Goal: Information Seeking & Learning: Learn about a topic

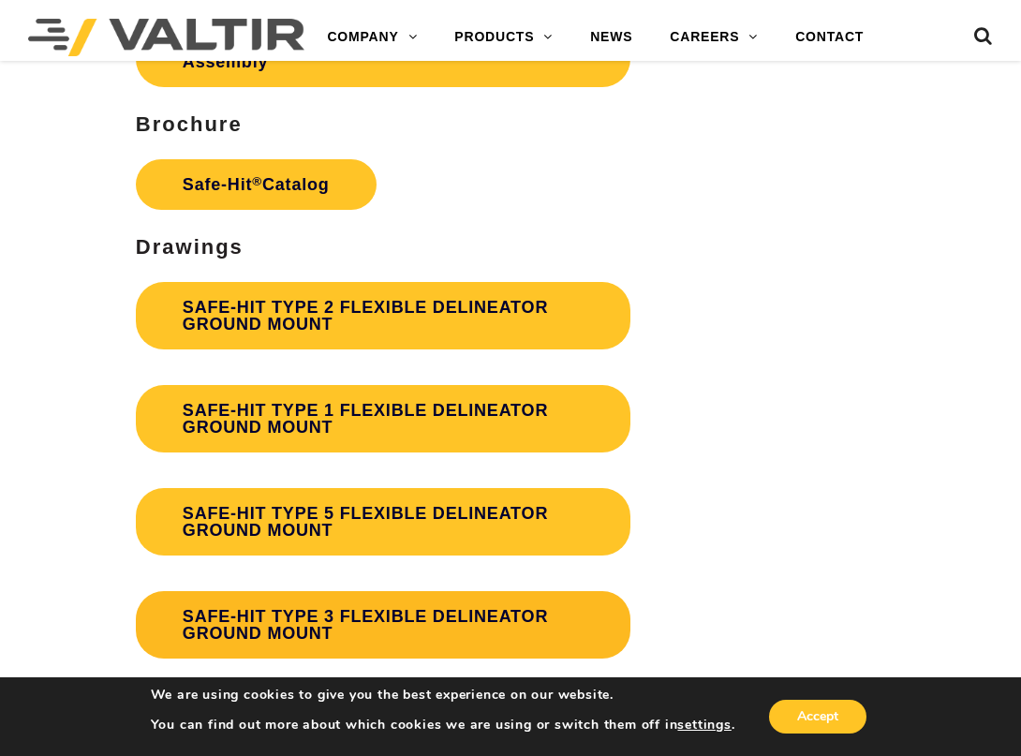
scroll to position [4965, 0]
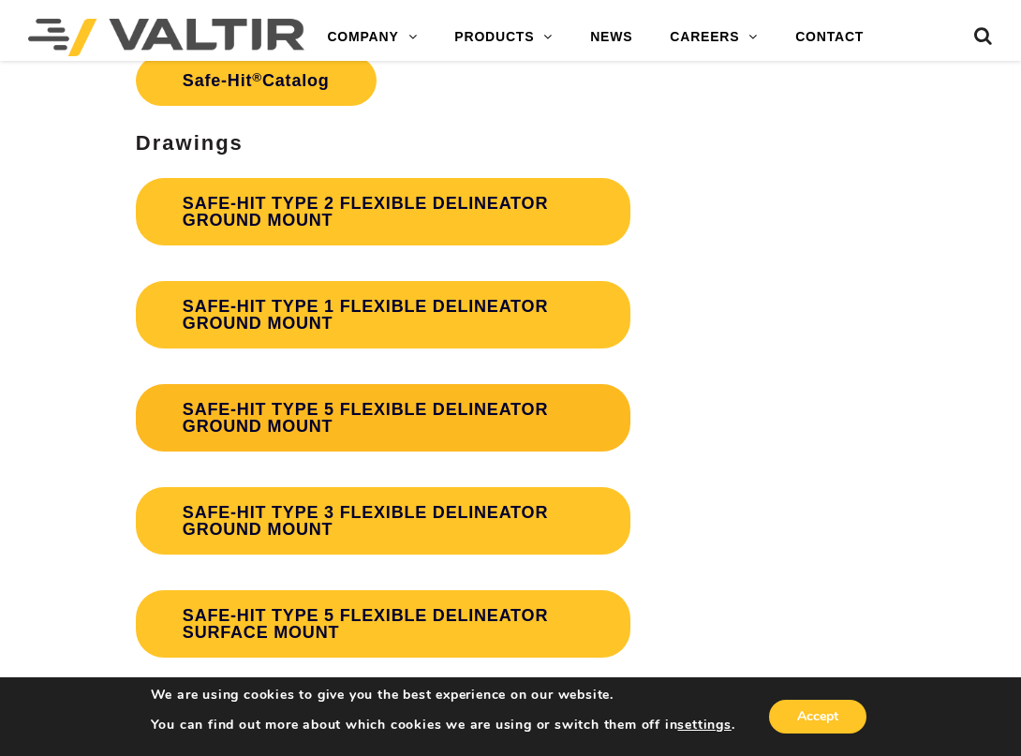
click at [377, 422] on link "SAFE-HIT TYPE 5 FLEXIBLE DELINEATOR GROUND MOUNT" at bounding box center [383, 417] width 495 height 67
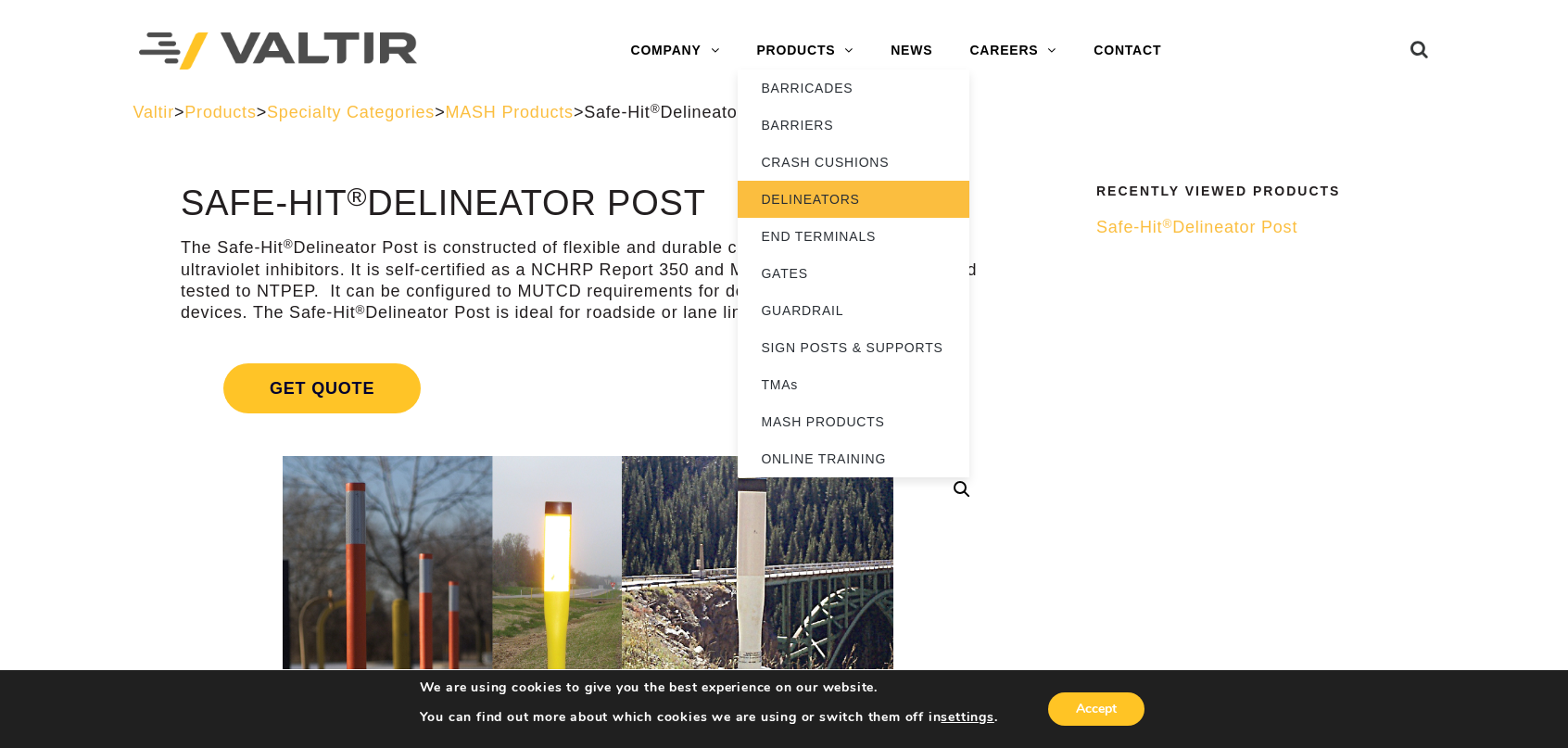
click at [809, 203] on link "DELINEATORS" at bounding box center [854, 199] width 231 height 37
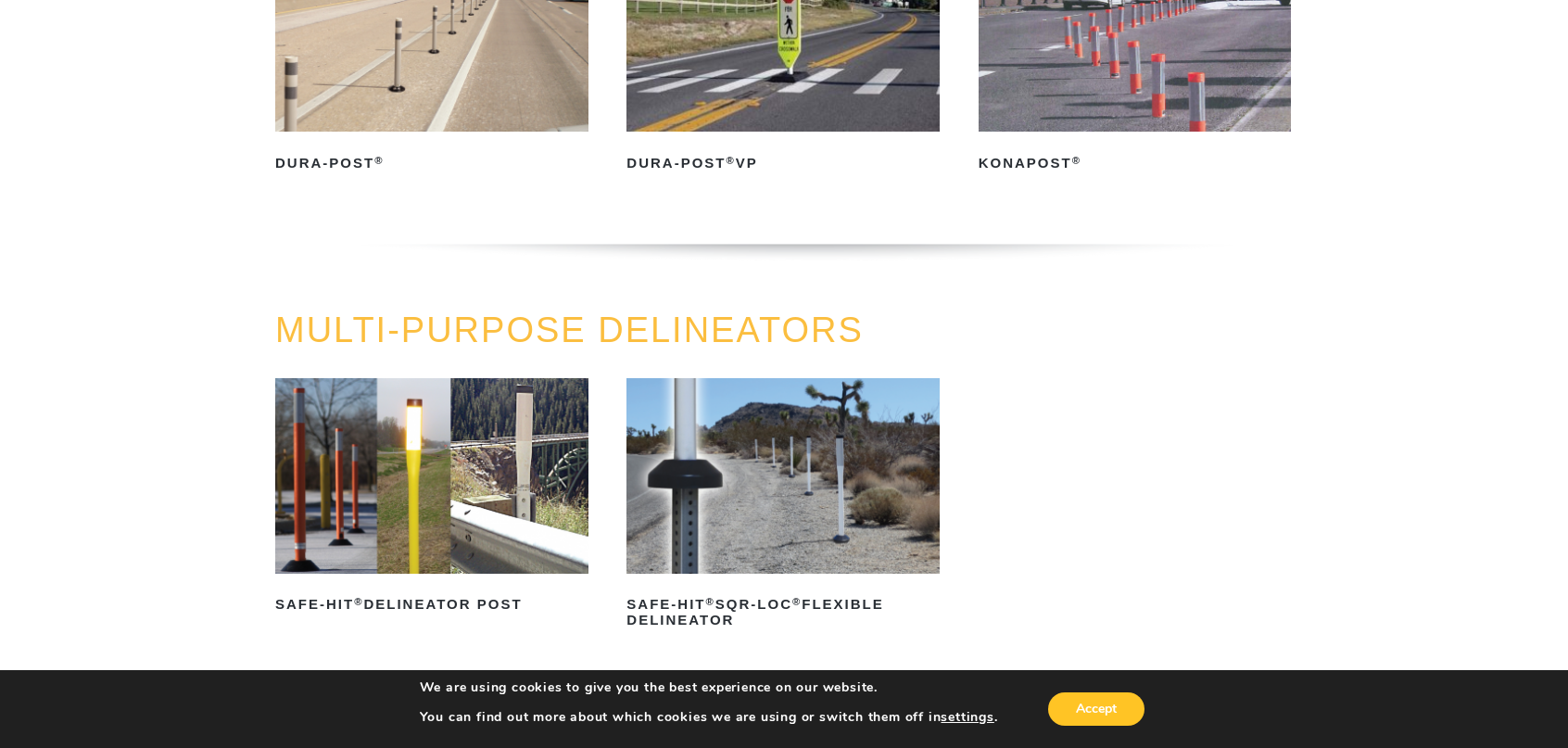
scroll to position [371, 0]
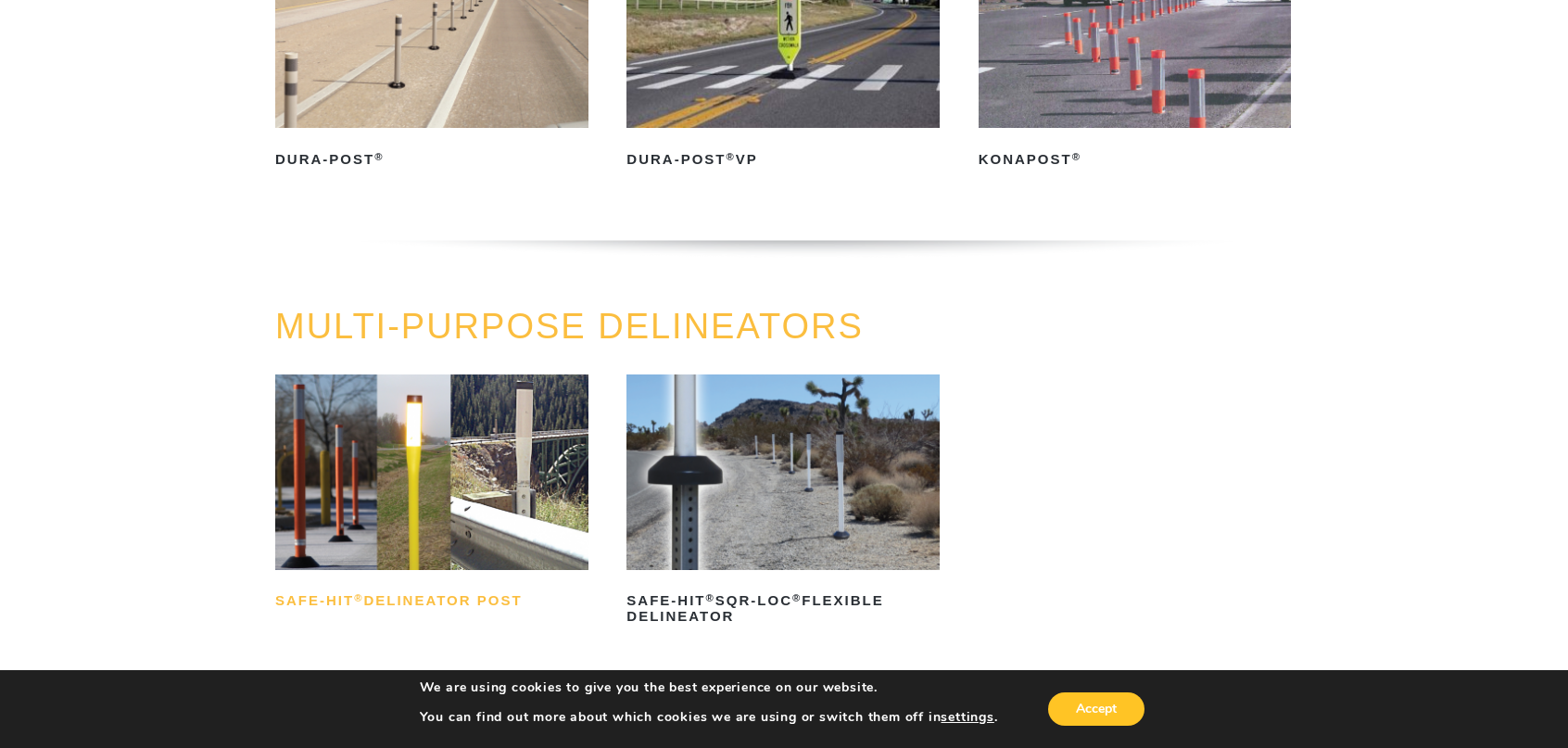
click at [436, 595] on h2 "Safe-Hit ® Delineator Post" at bounding box center [431, 602] width 314 height 30
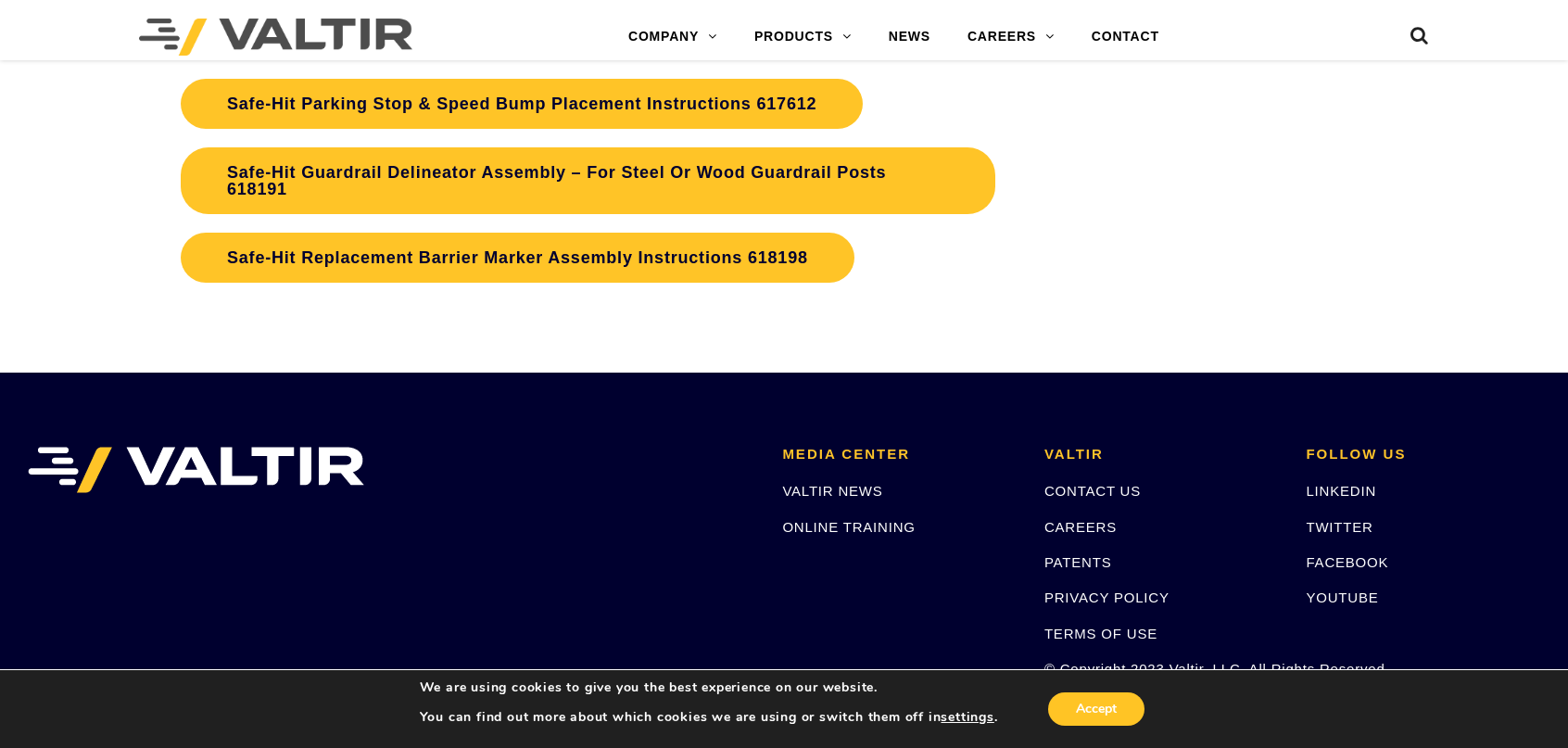
scroll to position [6210, 0]
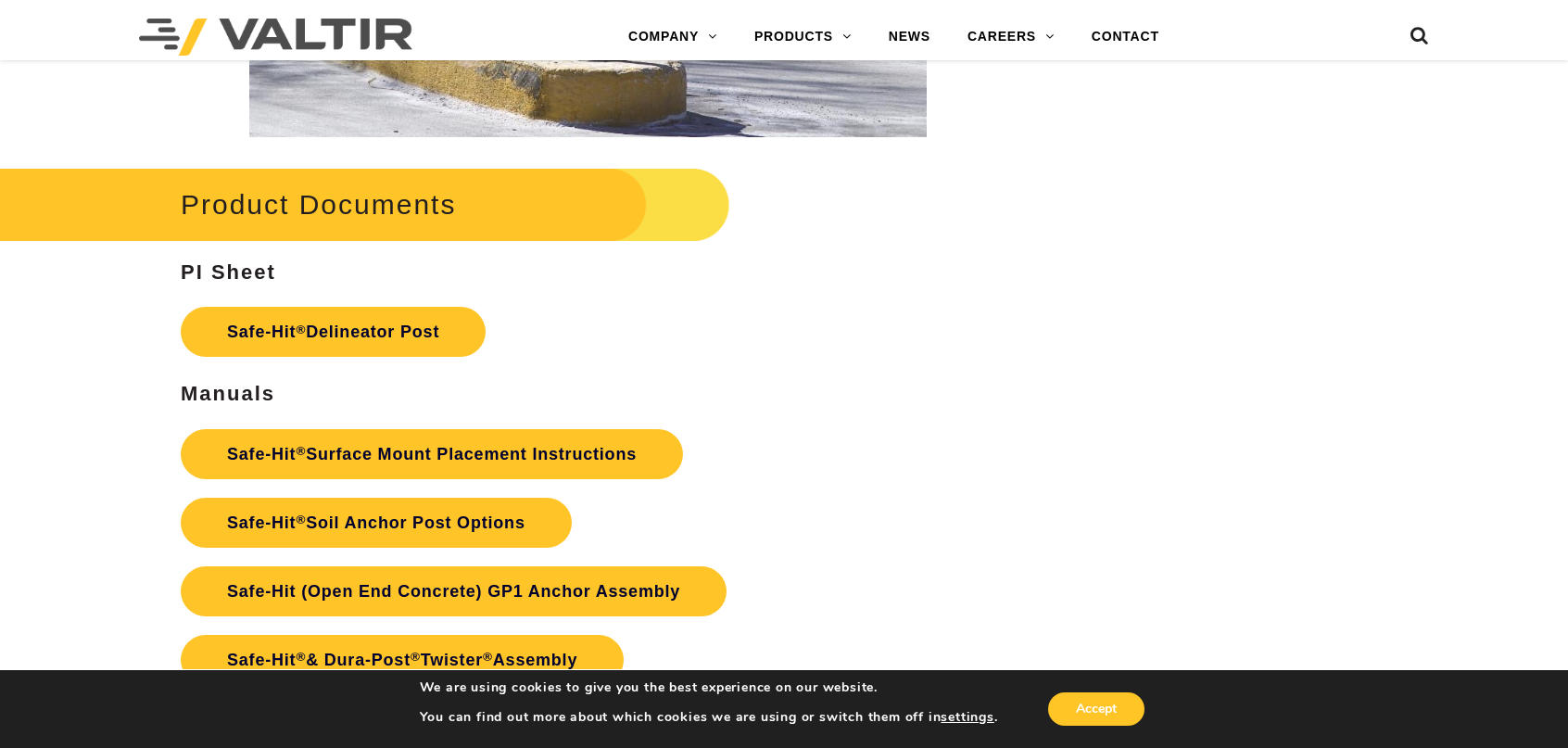
scroll to position [4170, 0]
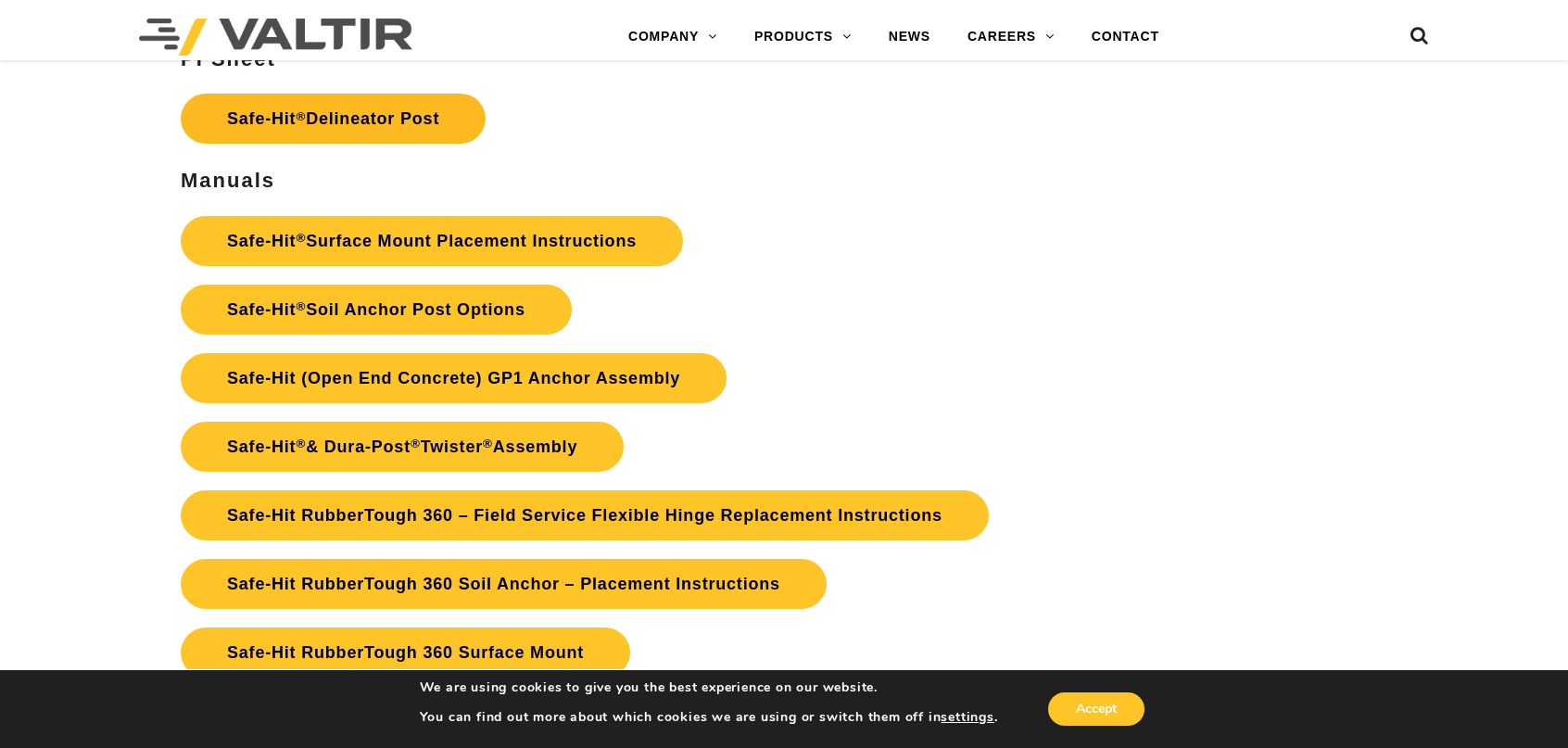
click at [393, 127] on link "Safe-Hit ® Delineator Post" at bounding box center [333, 119] width 305 height 50
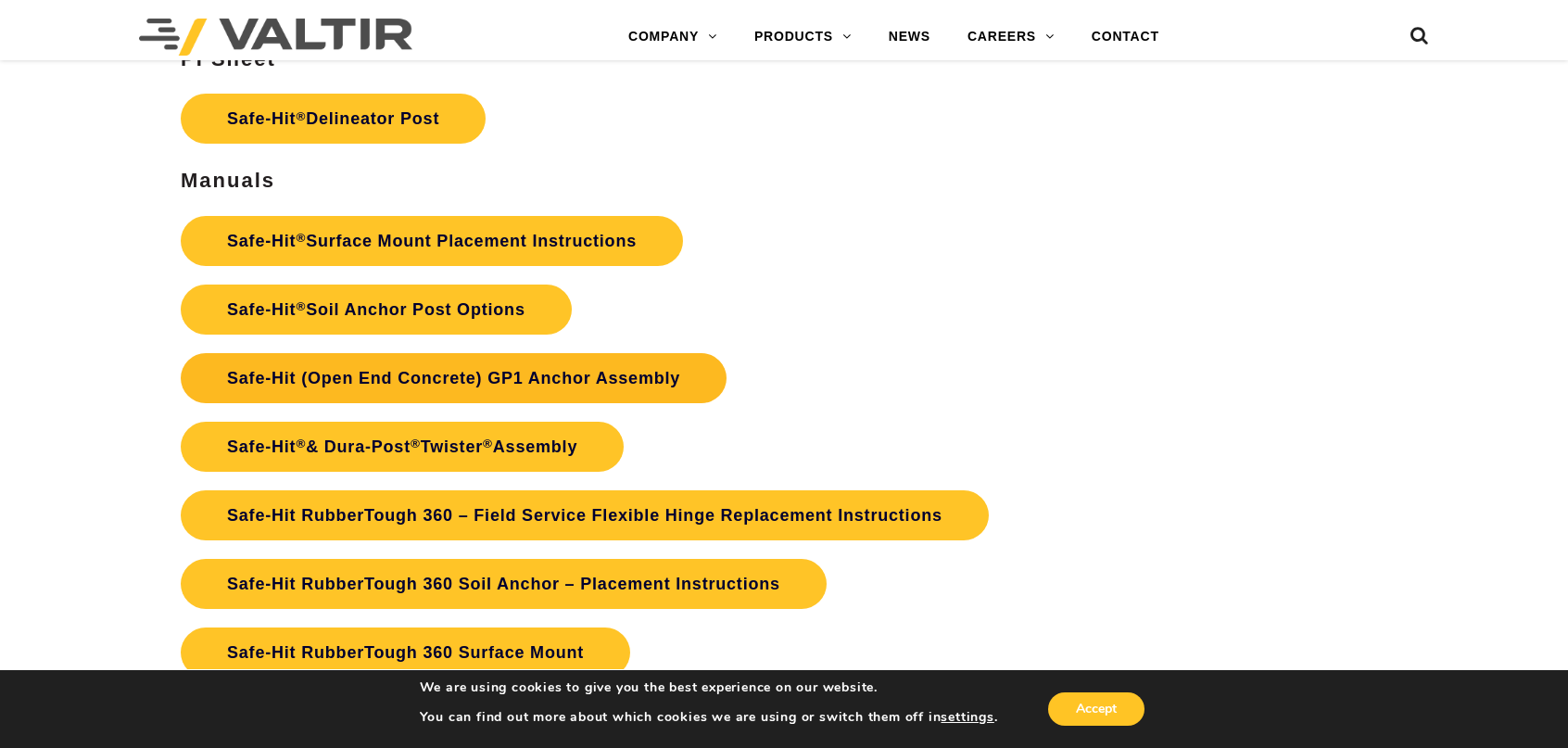
click at [664, 379] on link "Safe-Hit (Open End Concrete) GP1 Anchor Assembly" at bounding box center [454, 378] width 546 height 50
